Goal: Information Seeking & Learning: Learn about a topic

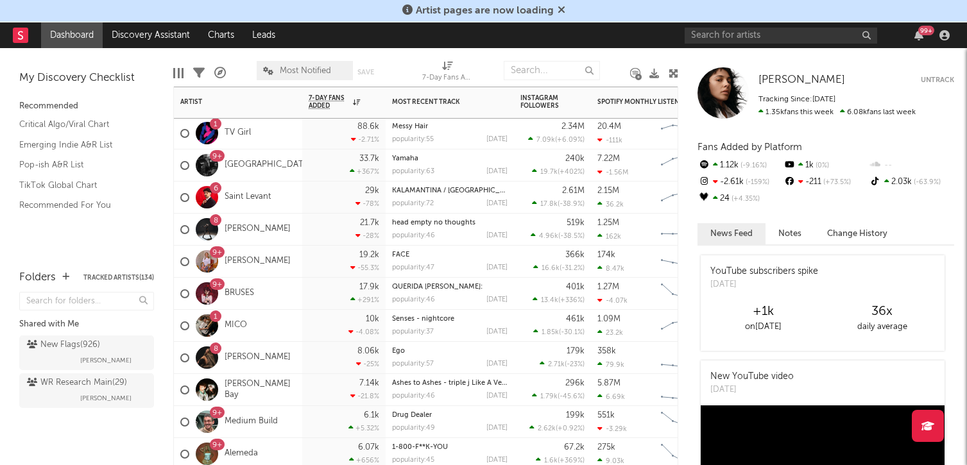
click at [342, 158] on div "33.7k +367 %" at bounding box center [344, 165] width 71 height 31
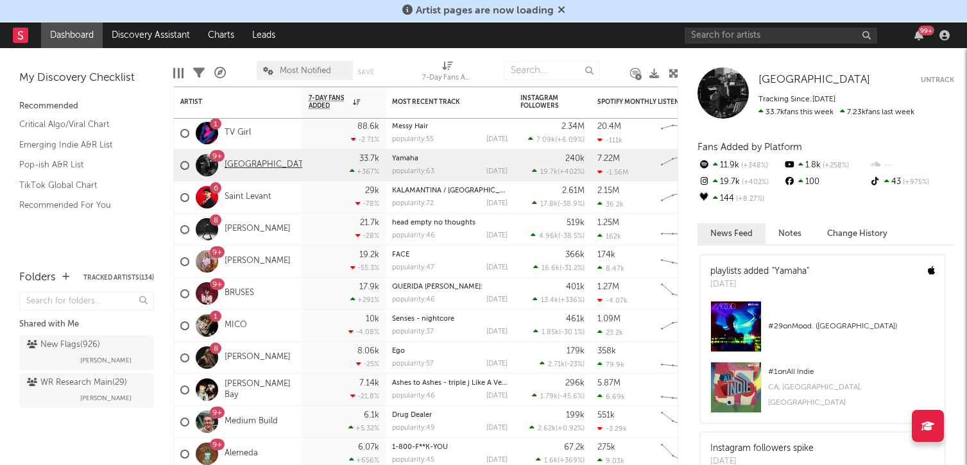
click at [229, 164] on link "Dijon" at bounding box center [268, 165] width 87 height 11
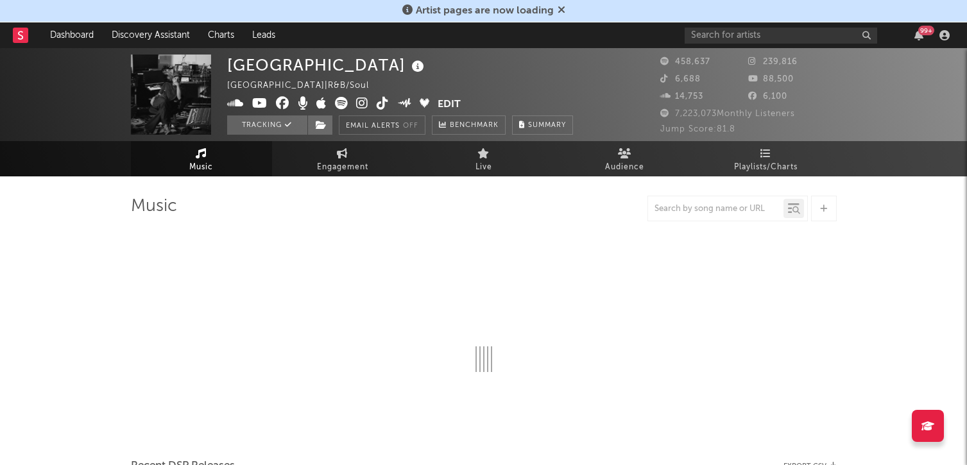
select select "6m"
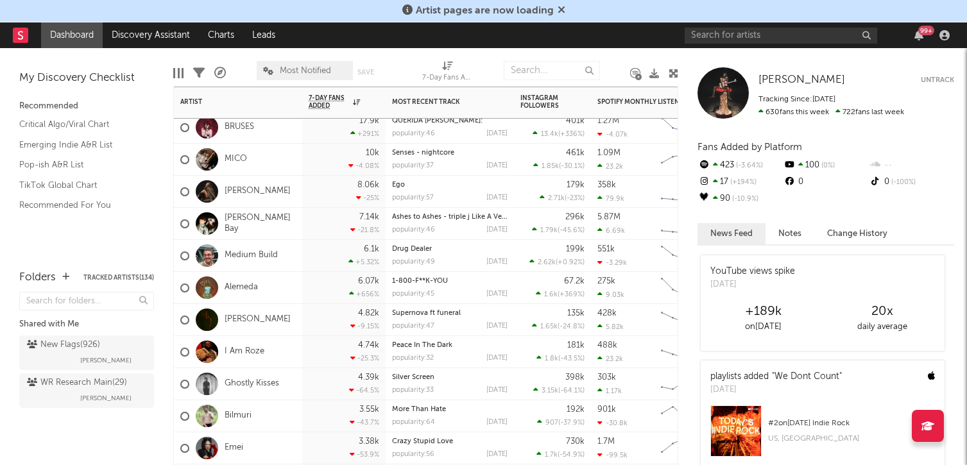
click at [320, 280] on div "6.07k +656 %" at bounding box center [344, 287] width 71 height 31
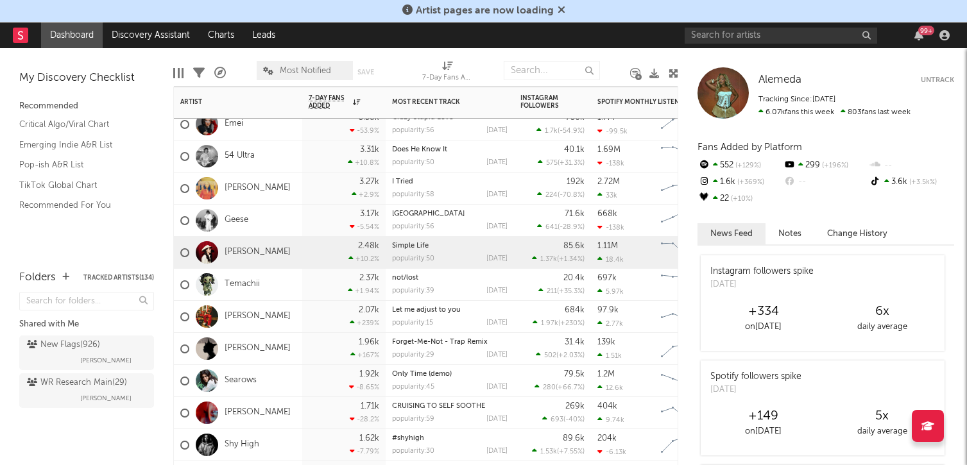
click at [322, 246] on div "2.48k +10.2 %" at bounding box center [344, 252] width 71 height 31
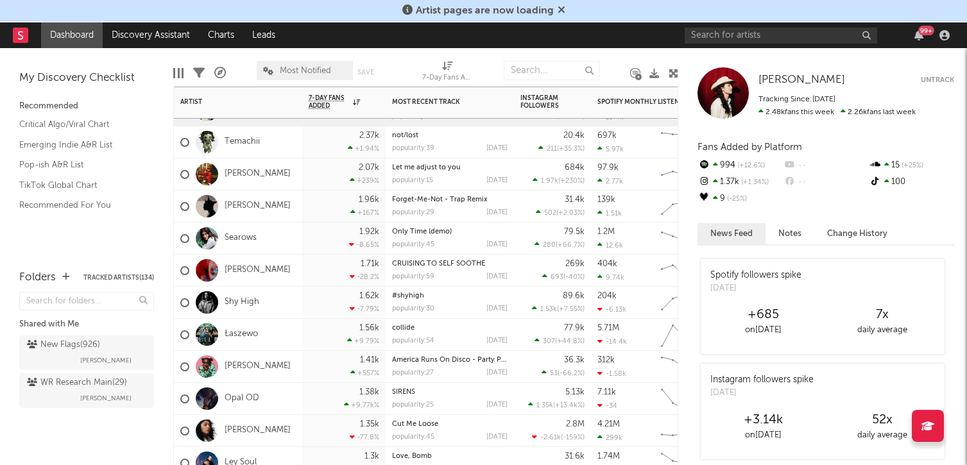
scroll to position [162, 0]
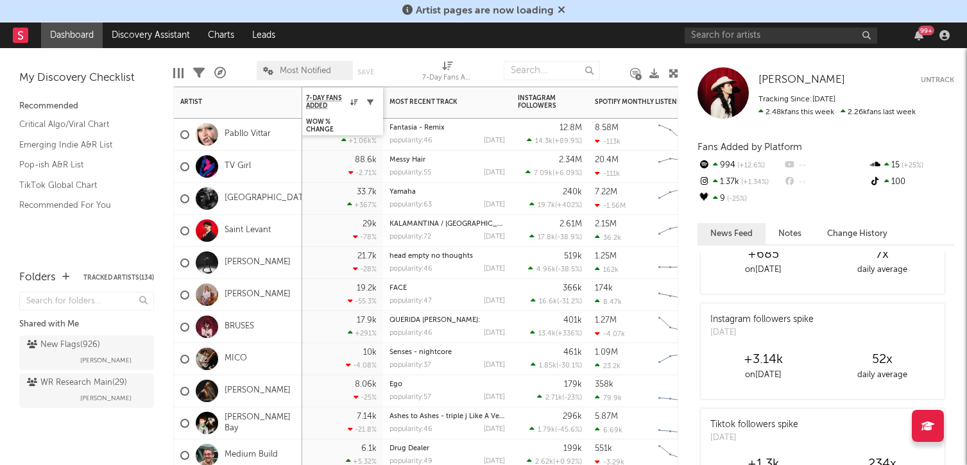
click at [371, 103] on icon "button" at bounding box center [370, 102] width 6 height 6
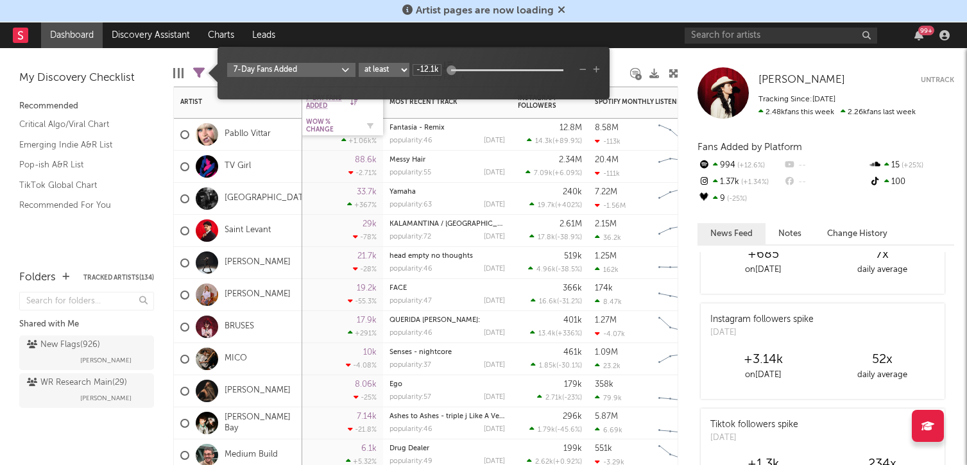
click at [339, 123] on div "WoW % Change" at bounding box center [331, 125] width 51 height 15
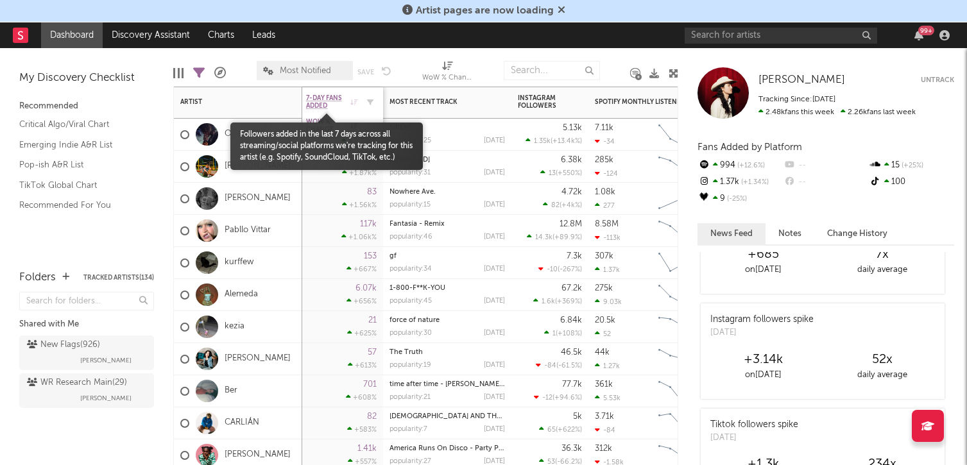
click at [339, 99] on span "7-Day Fans Added" at bounding box center [326, 101] width 41 height 15
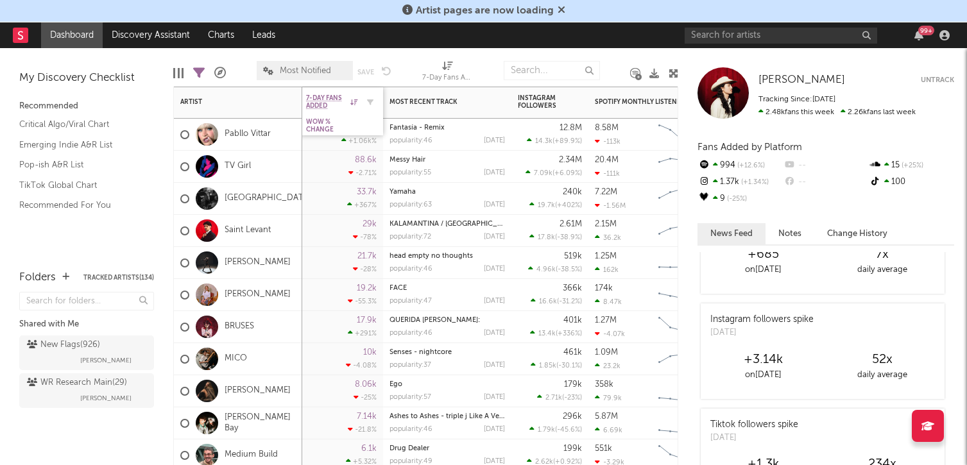
click at [335, 110] on div "7-Day Fans Added" at bounding box center [341, 101] width 71 height 25
click at [336, 126] on div "WoW % Change" at bounding box center [331, 125] width 51 height 15
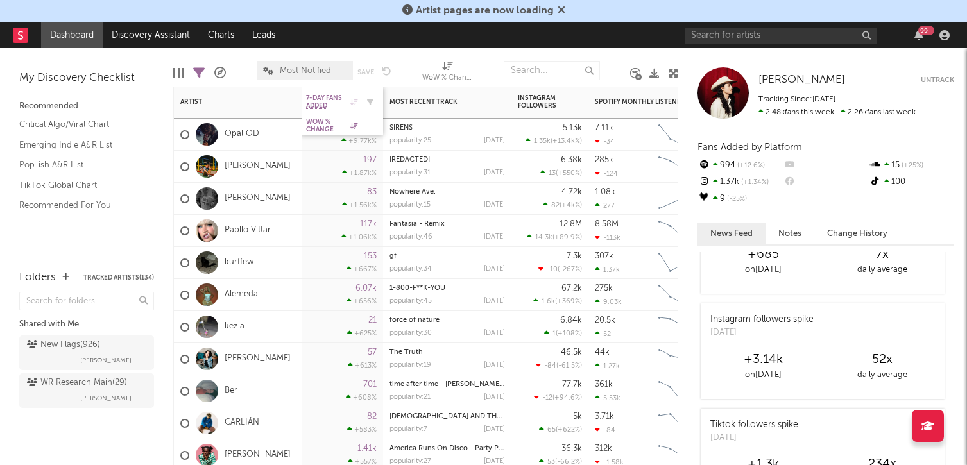
click at [361, 108] on div at bounding box center [367, 102] width 19 height 13
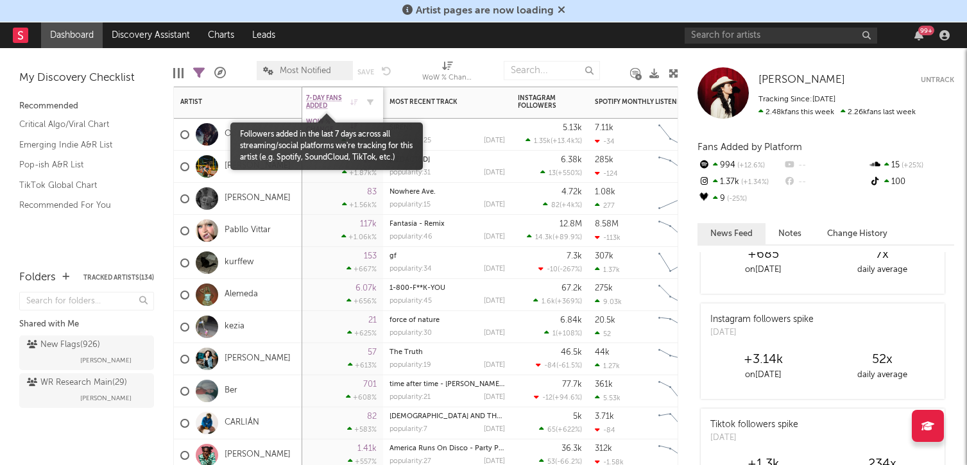
click at [345, 105] on span "7-Day Fans Added" at bounding box center [326, 101] width 41 height 15
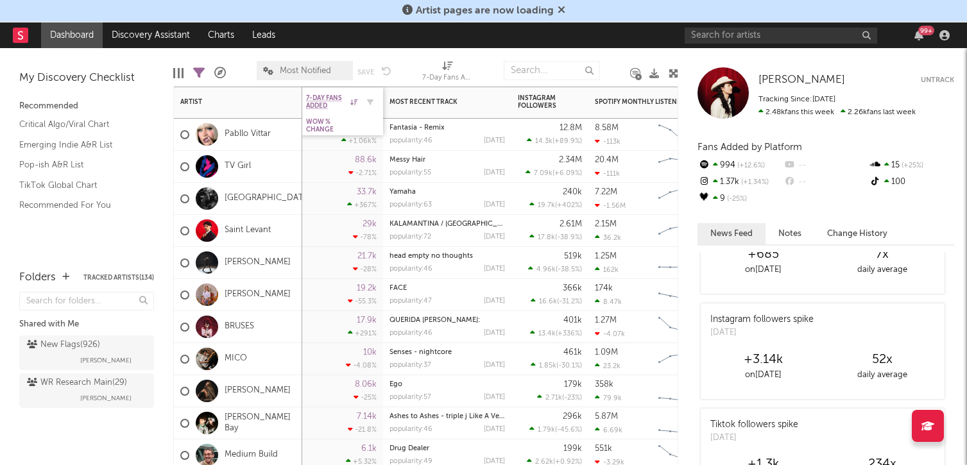
click at [355, 103] on icon at bounding box center [353, 102] width 7 height 6
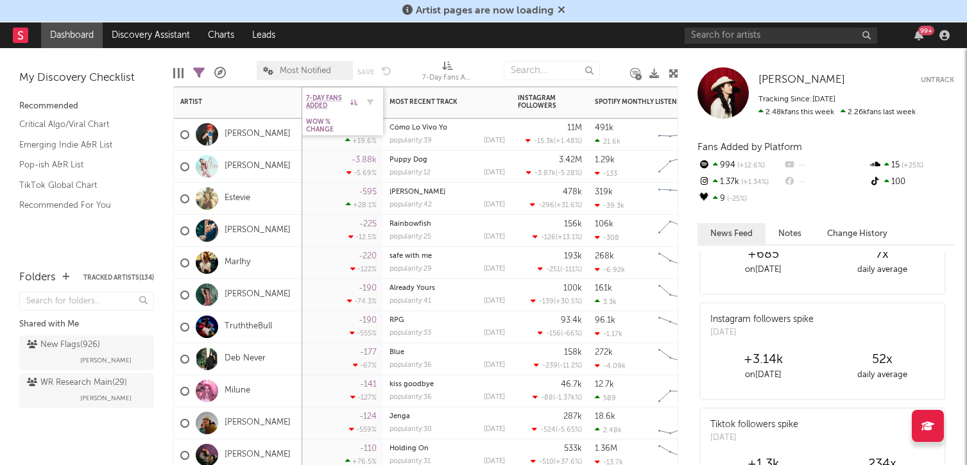
click at [355, 103] on icon at bounding box center [353, 102] width 7 height 6
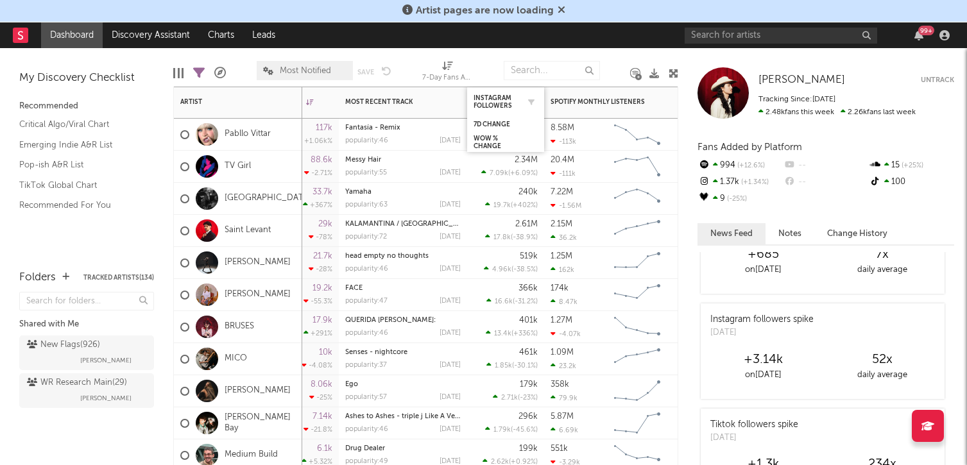
click at [511, 112] on div "Instagram Followers" at bounding box center [506, 101] width 64 height 25
click at [510, 126] on div "7d Change" at bounding box center [496, 125] width 45 height 8
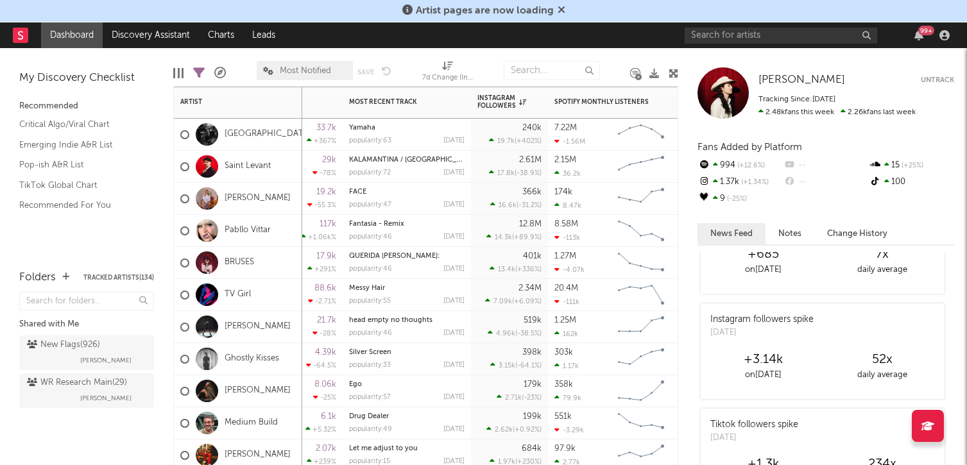
select select "-1"
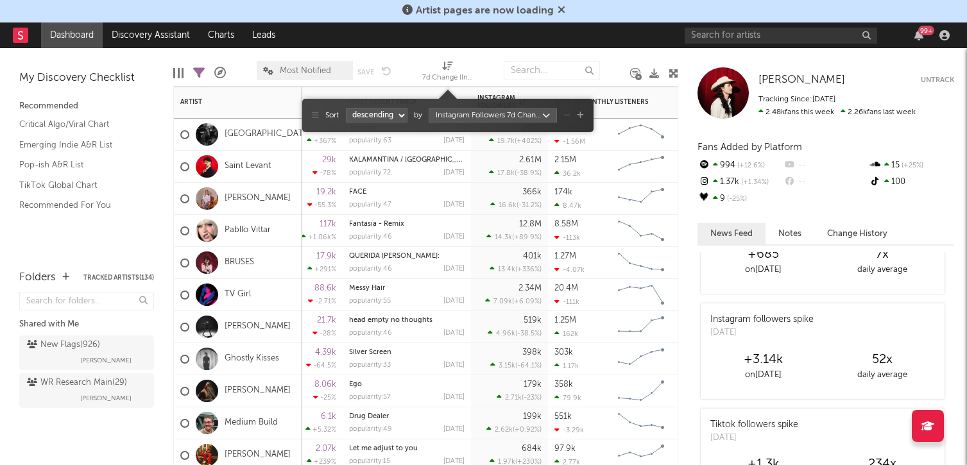
click at [459, 79] on div "7d Change (Instagram Followers)" at bounding box center [447, 78] width 51 height 15
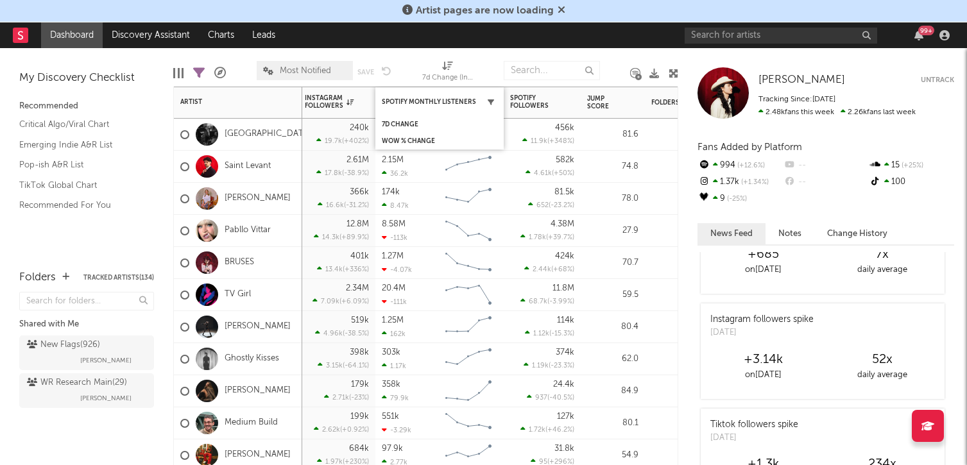
click at [493, 100] on icon "button" at bounding box center [491, 102] width 6 height 6
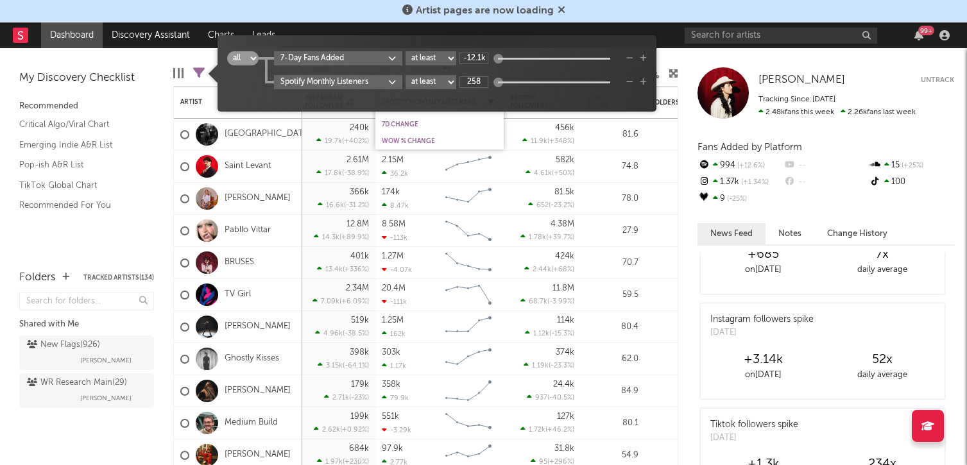
click at [493, 100] on div "all any 7-Day Fans Added at least at most between -12.1k Spotify Monthly Listen…" at bounding box center [437, 78] width 420 height 54
click at [442, 104] on div "all any 7-Day Fans Added at least at most between -12.1k Spotify Monthly Listen…" at bounding box center [437, 78] width 420 height 54
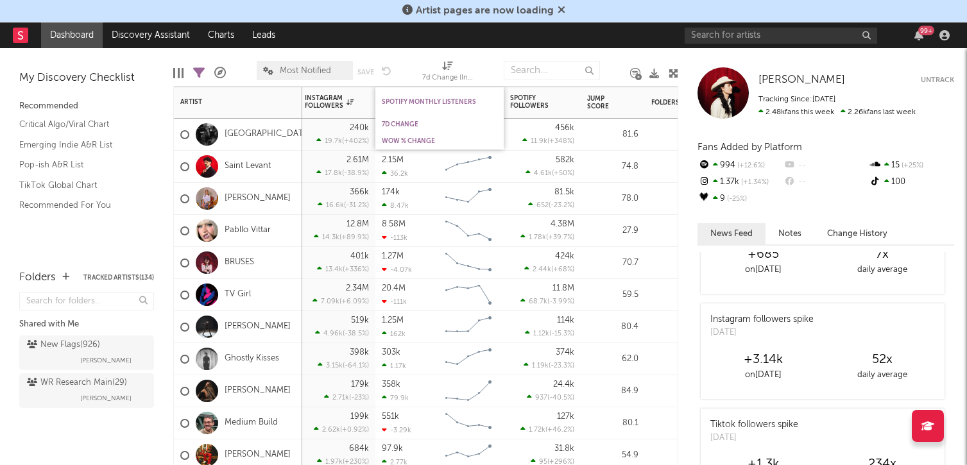
click at [436, 131] on div "7d Change" at bounding box center [440, 124] width 128 height 17
click at [447, 101] on div "Spotify Monthly Listeners" at bounding box center [430, 102] width 96 height 8
